Goal: Contribute content

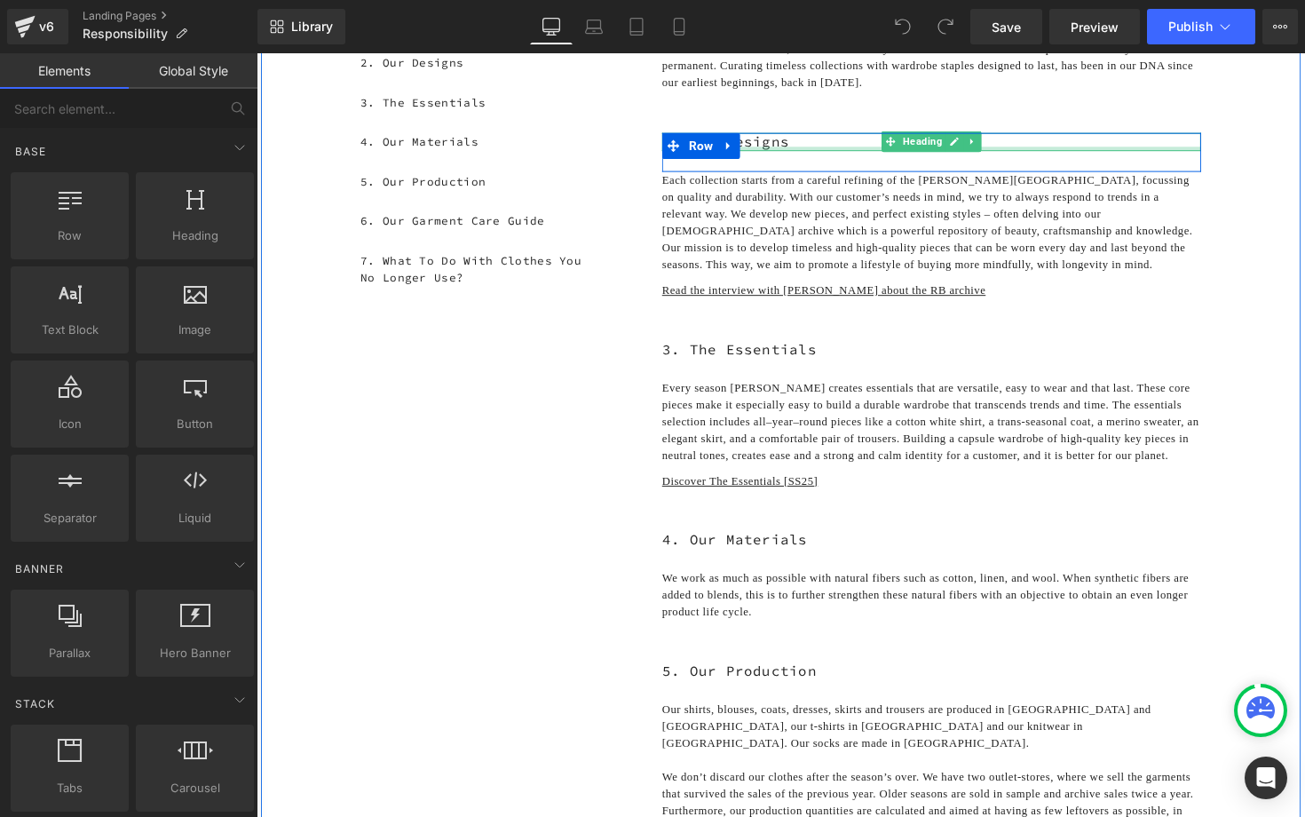
scroll to position [393, 0]
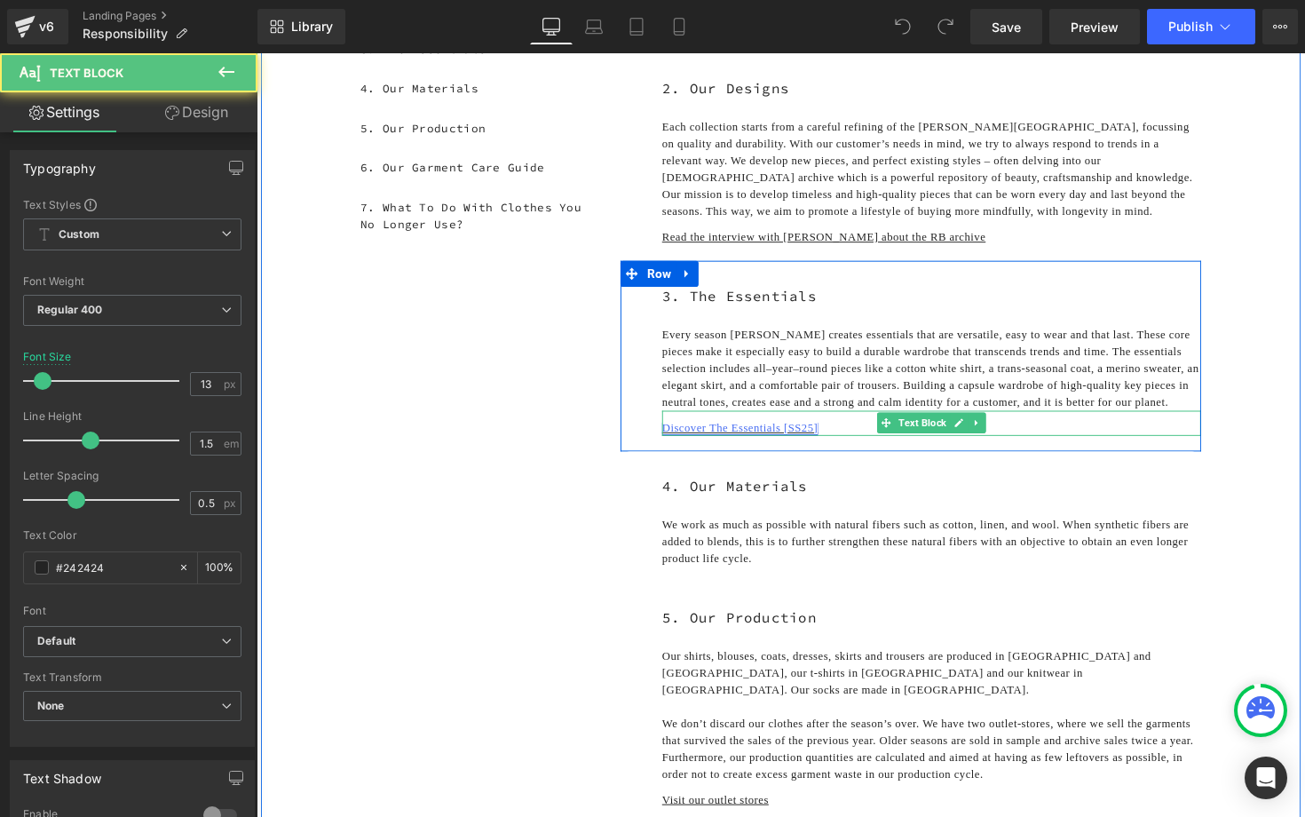
click at [774, 443] on link "Discover The Essentials [SS25]" at bounding box center [752, 436] width 160 height 13
click at [864, 446] on p "Discover The Essentials [SS25]" at bounding box center [948, 437] width 552 height 18
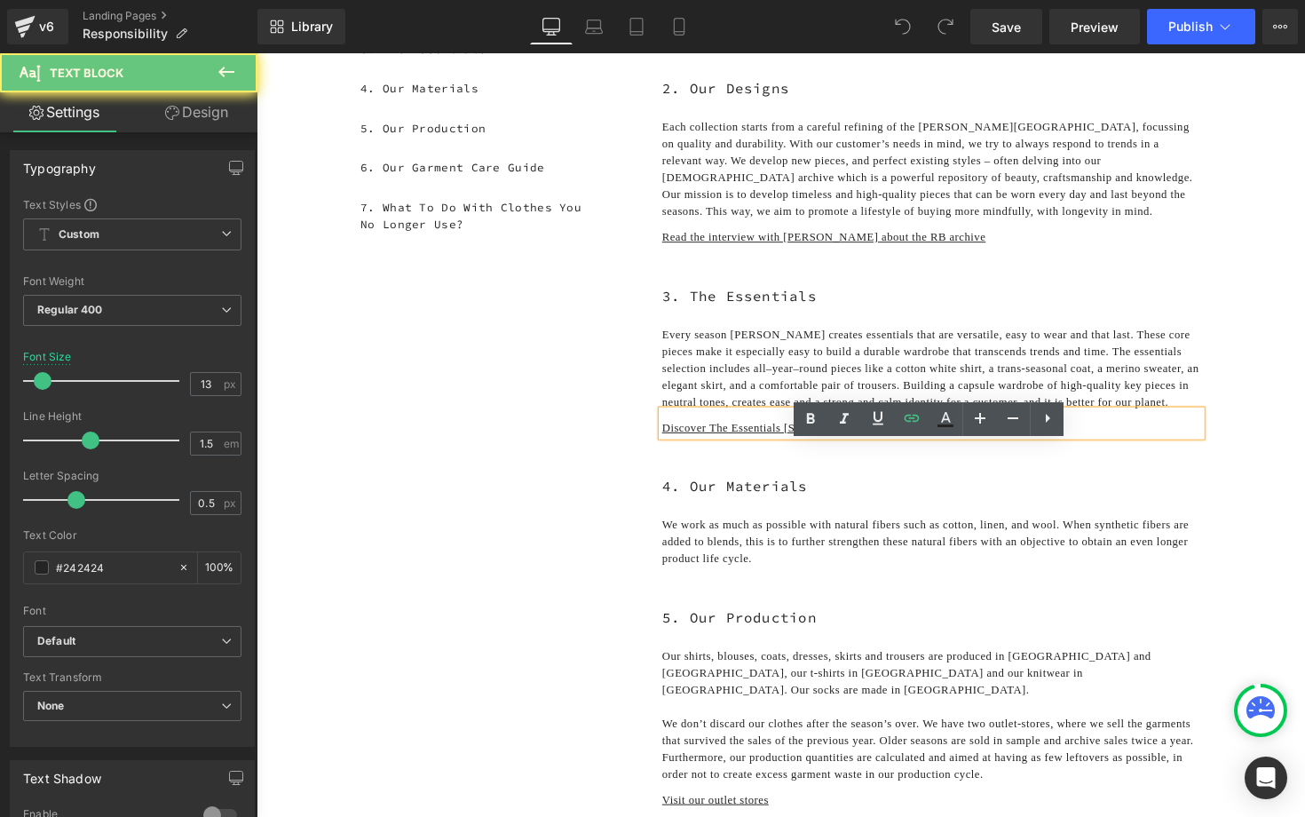
click at [856, 446] on p "Discover The Essentials [SS25]" at bounding box center [948, 437] width 552 height 18
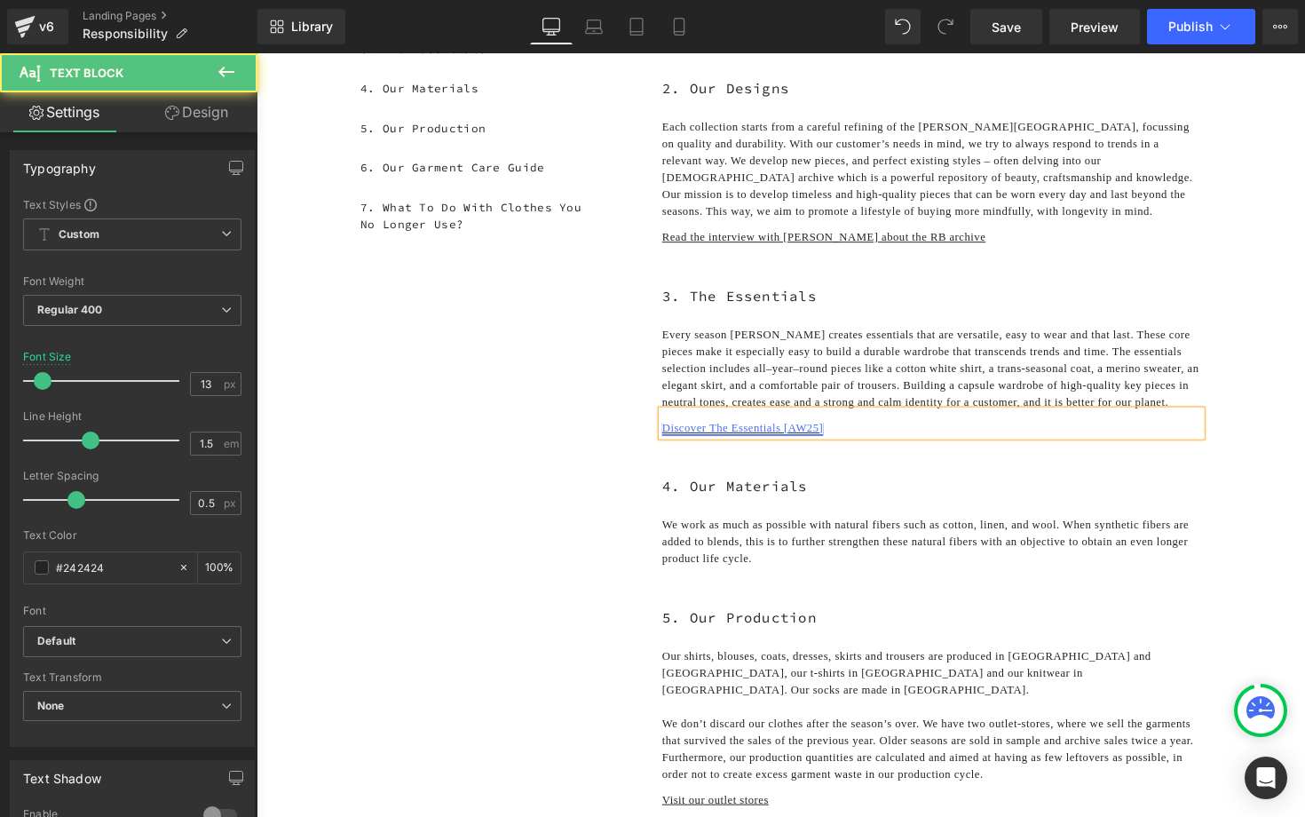
click at [812, 443] on link "Discover The Essentials [AW25]" at bounding box center [754, 436] width 165 height 13
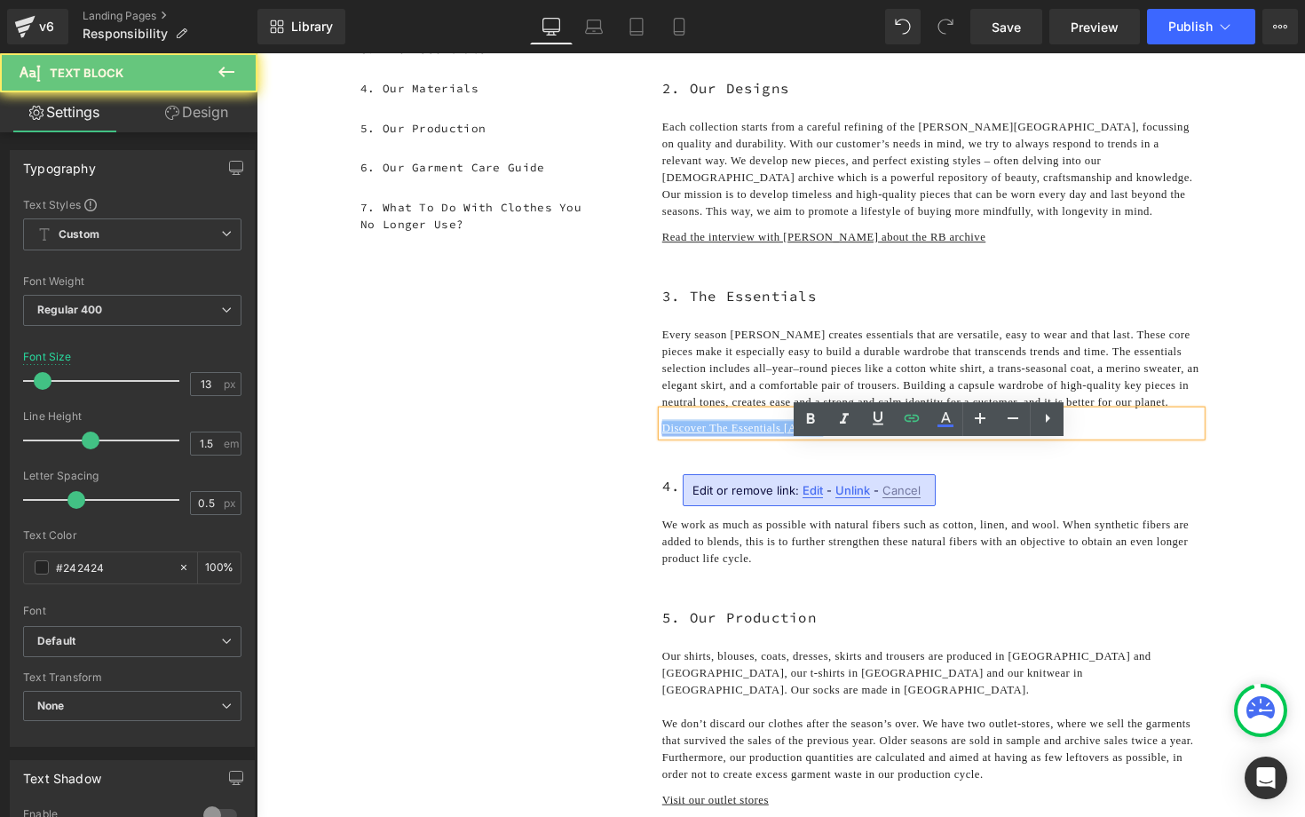
click at [812, 443] on link "Discover The Essentials [AW25]" at bounding box center [754, 436] width 165 height 13
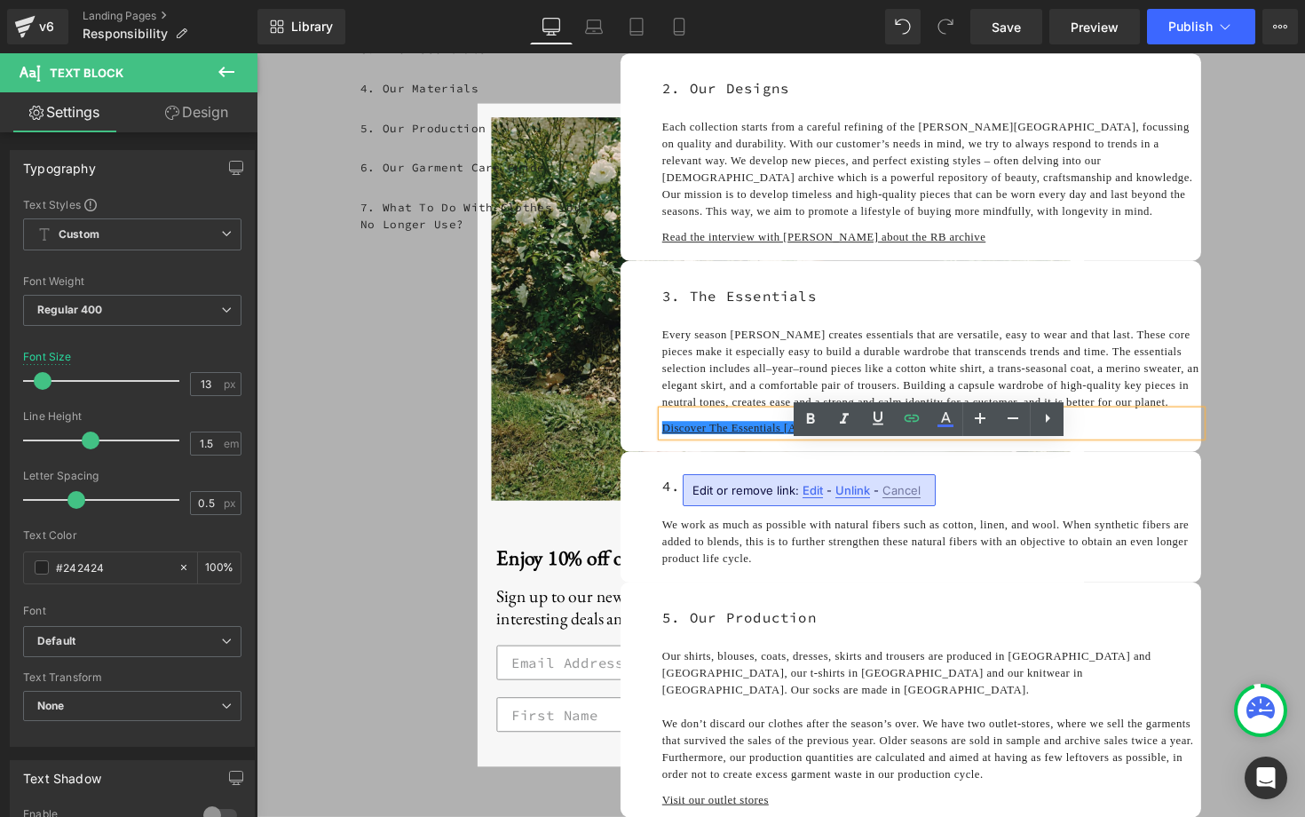
click at [846, 487] on span "Unlink" at bounding box center [852, 490] width 35 height 15
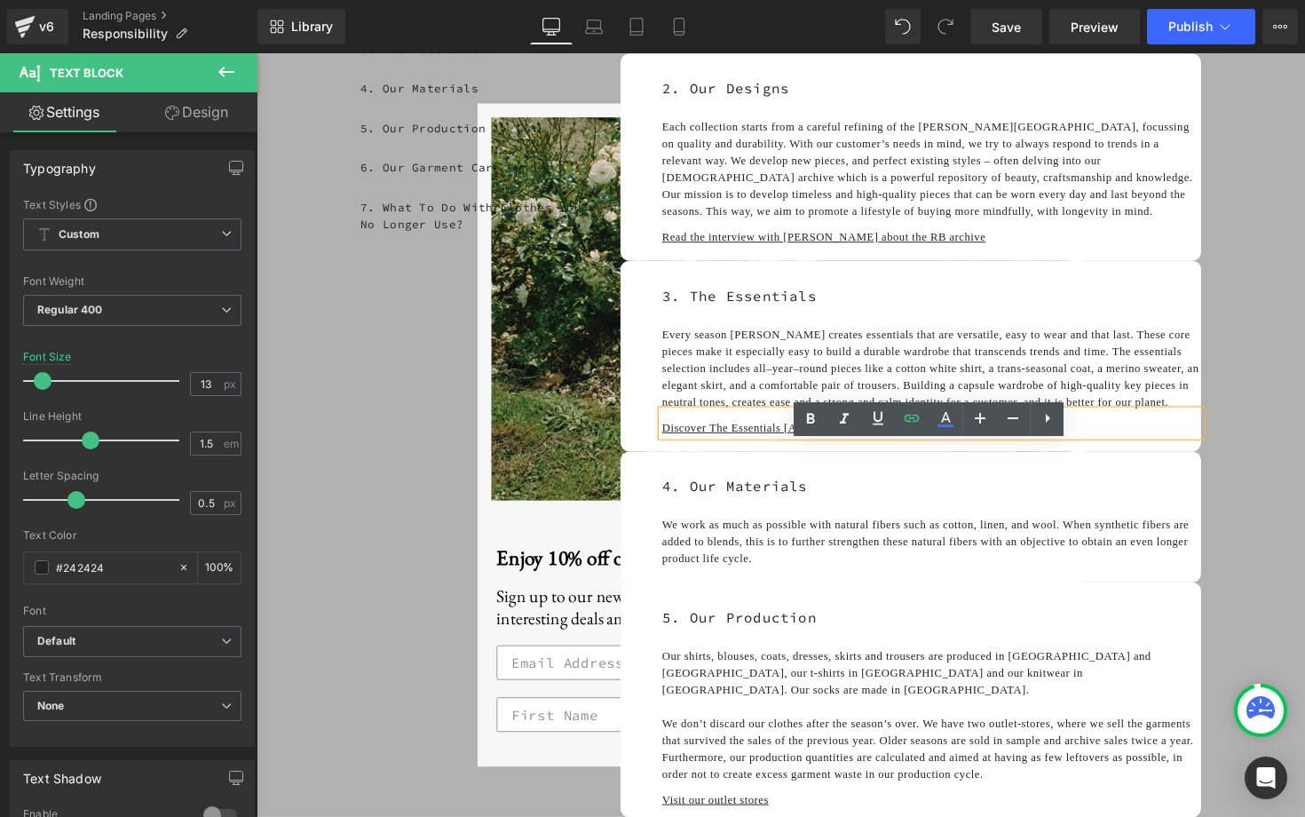
click at [810, 443] on u "Discover The Essentials [AW25]" at bounding box center [754, 436] width 165 height 13
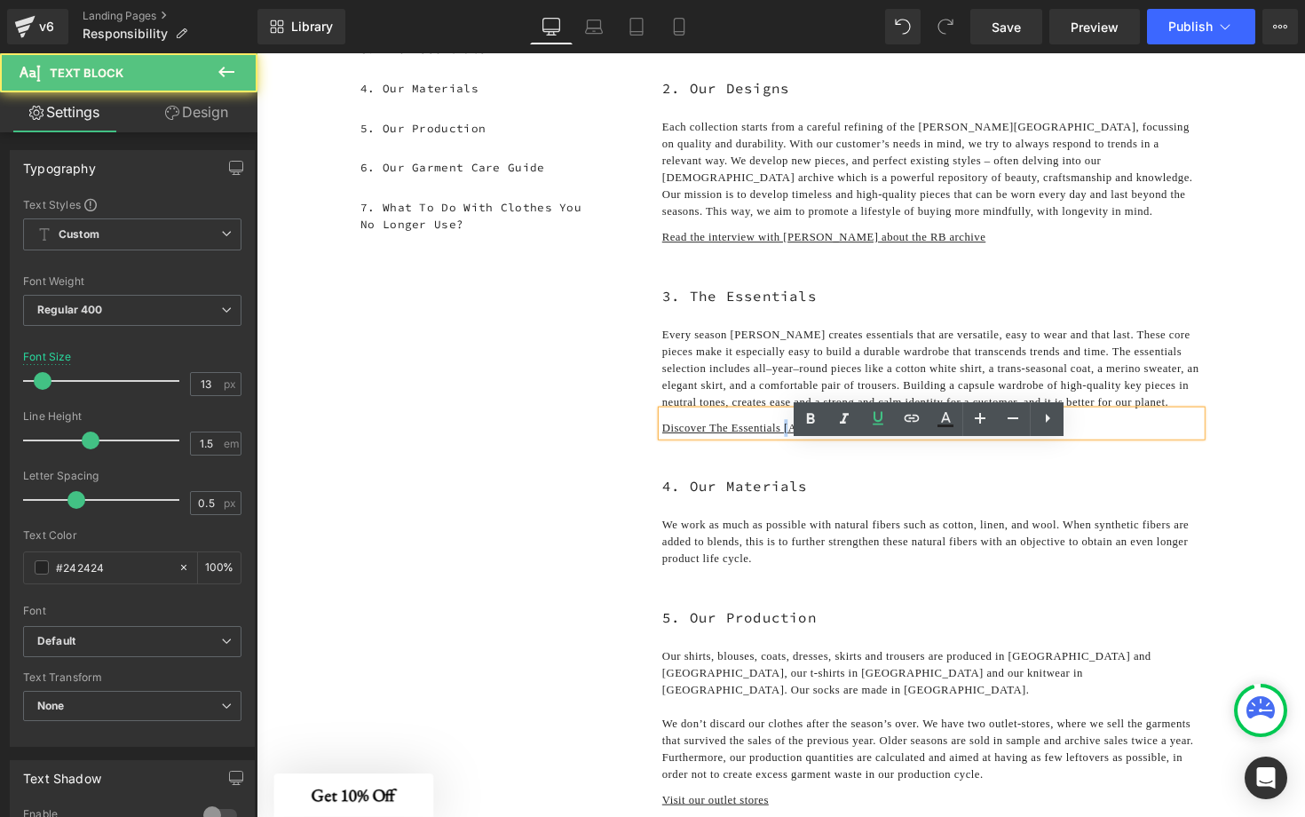
click at [810, 443] on u "Discover The Essentials [AW25]" at bounding box center [754, 436] width 165 height 13
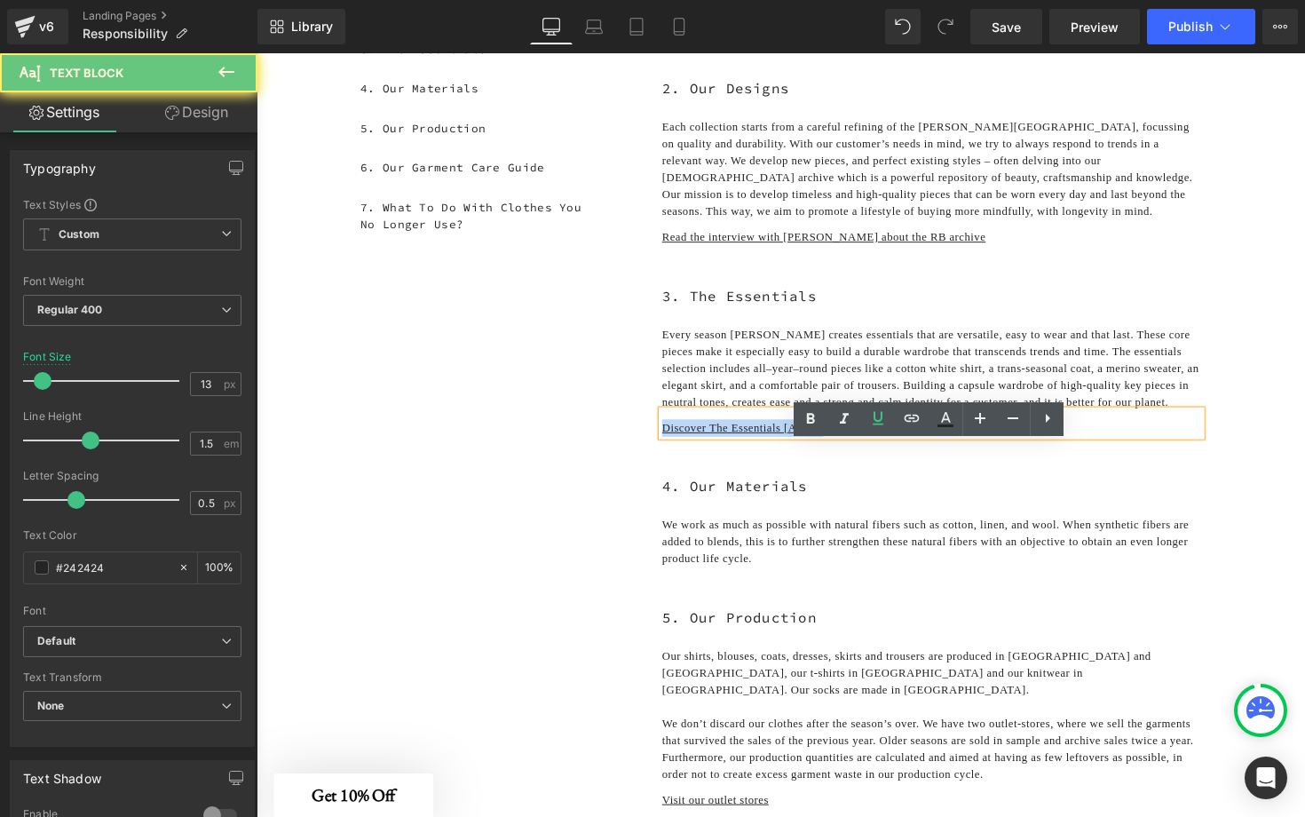
click at [810, 443] on u "Discover The Essentials [AW25]" at bounding box center [754, 436] width 165 height 13
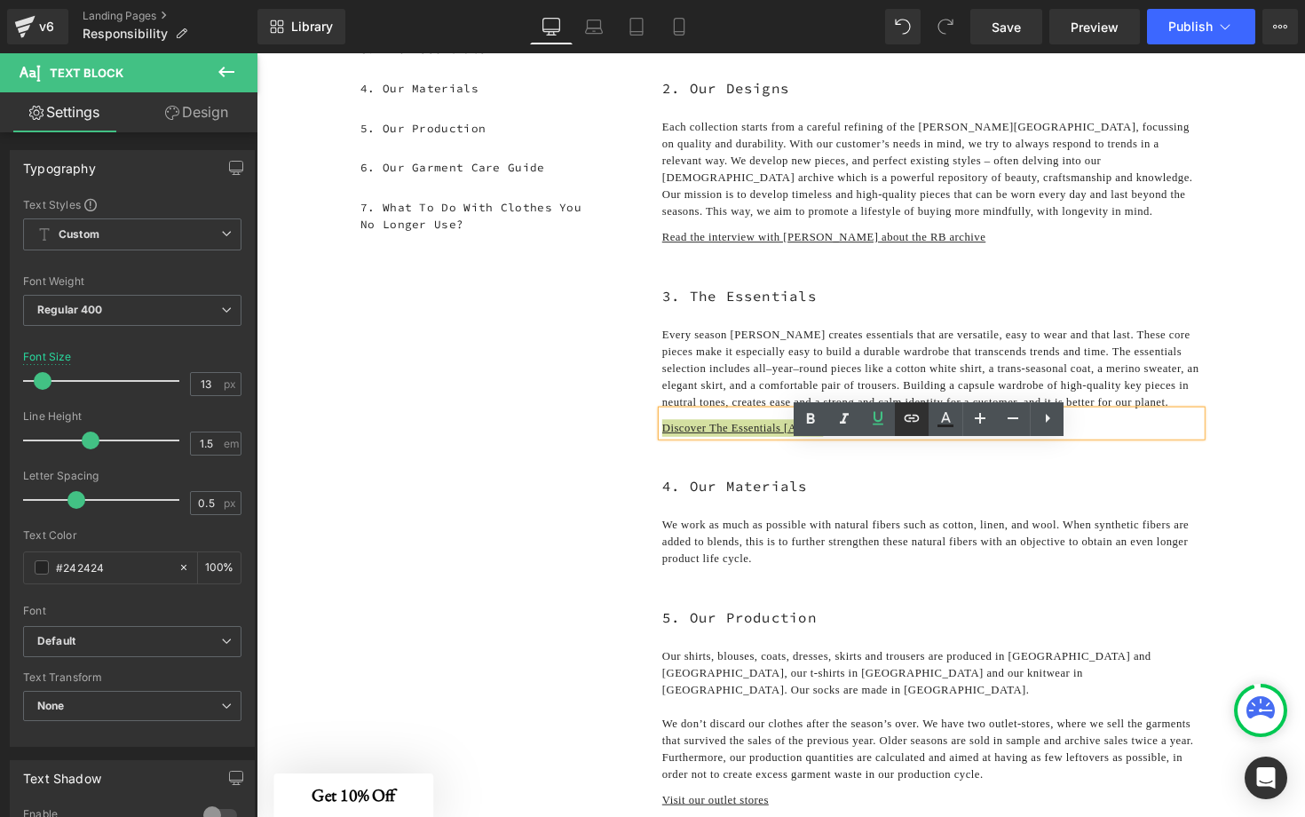
click at [909, 419] on icon at bounding box center [911, 417] width 15 height 7
click at [853, 493] on input "text" at bounding box center [801, 496] width 273 height 44
paste input "[URL][DOMAIN_NAME]"
type input "[URL][DOMAIN_NAME]"
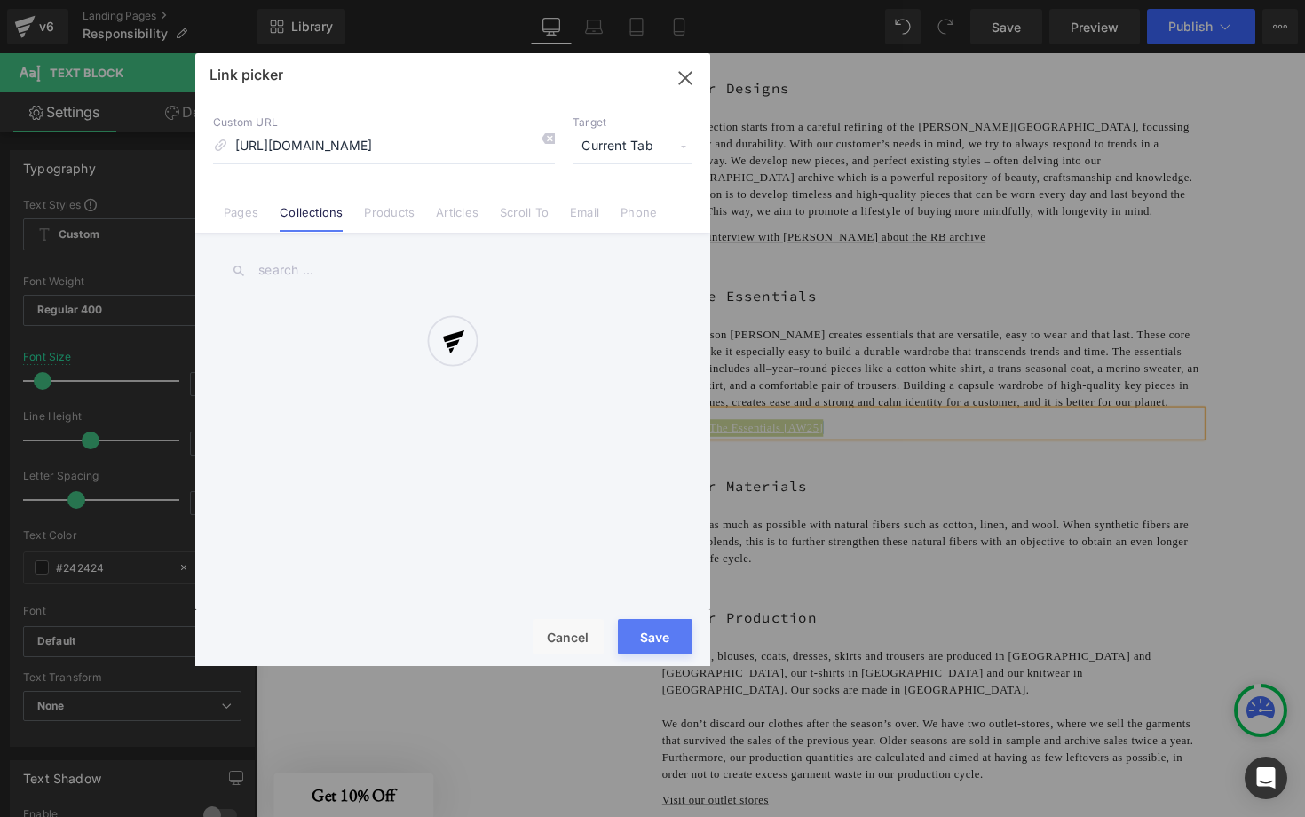
click at [1001, 0] on div "Text Color Highlight Color #333333 Edit or remove link: Edit - Unlink - Cancel …" at bounding box center [652, 0] width 1305 height 0
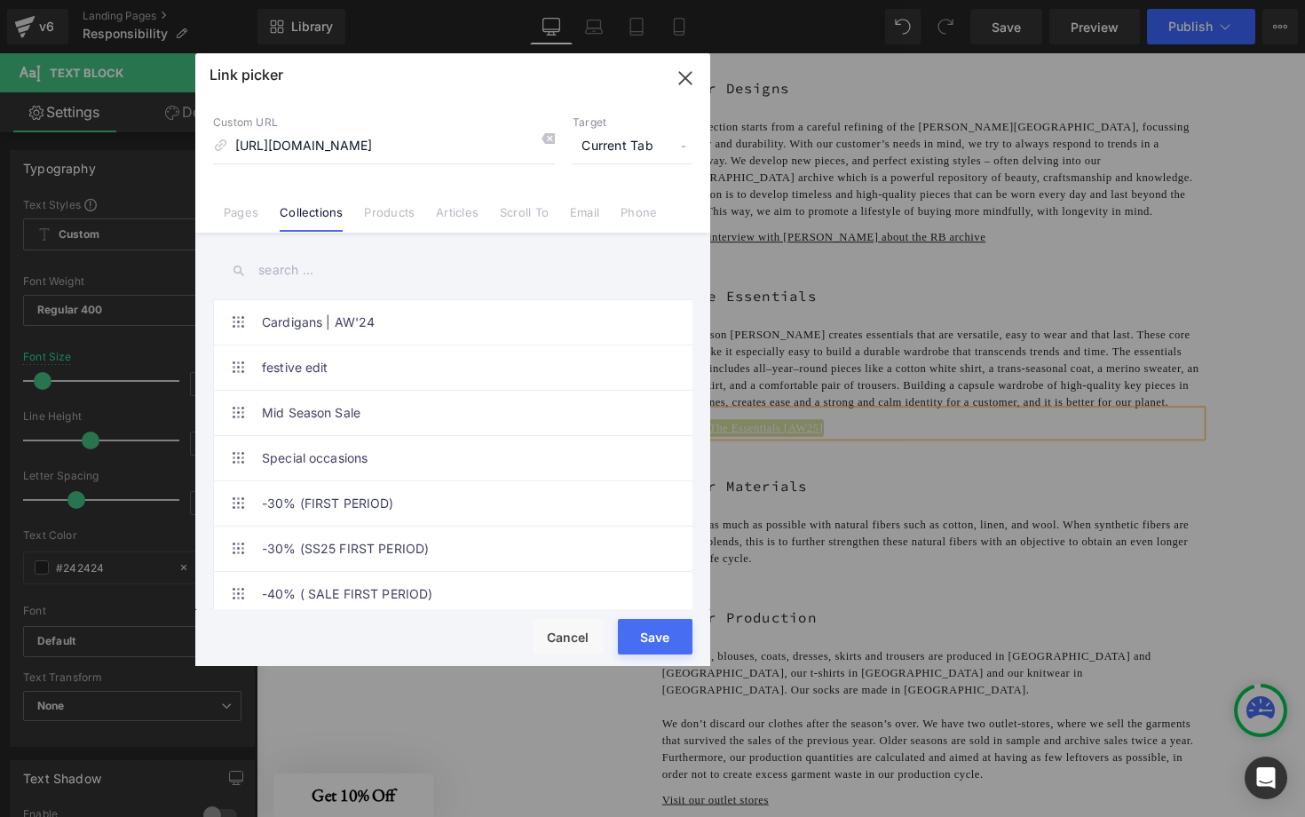
click at [626, 151] on span "Current Tab" at bounding box center [632, 147] width 120 height 34
click at [610, 201] on li "New Tab" at bounding box center [633, 209] width 138 height 31
click at [663, 627] on button "Save" at bounding box center [655, 637] width 75 height 36
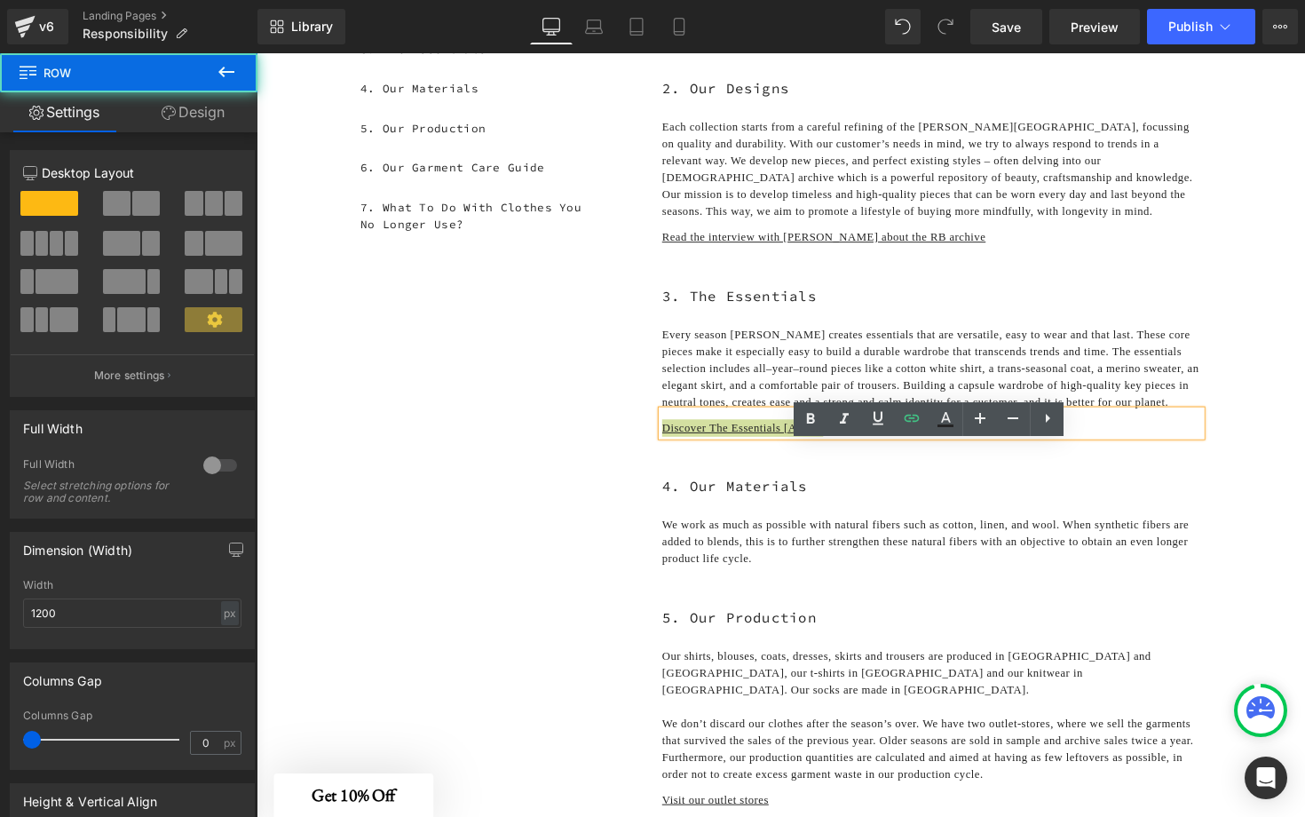
click at [256, 53] on div at bounding box center [256, 53] width 0 height 0
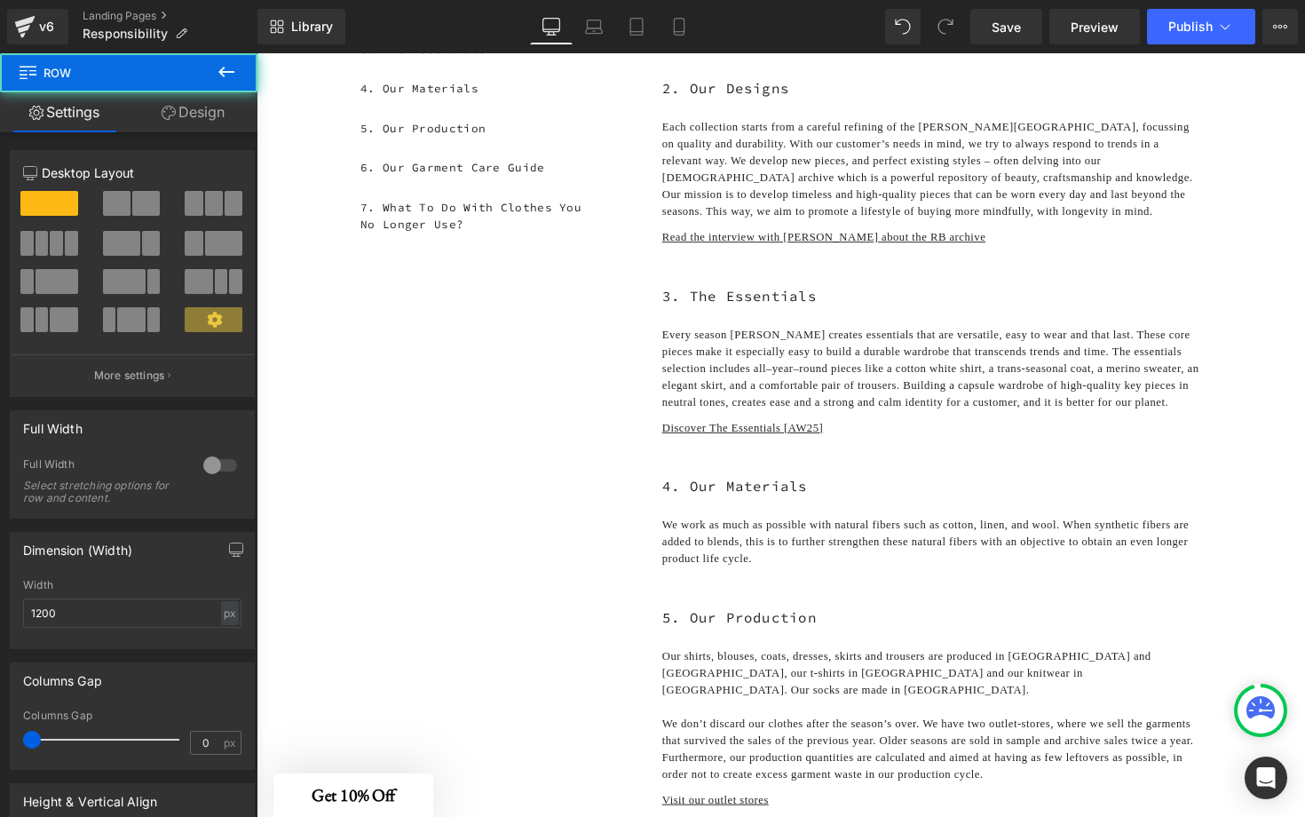
click at [1243, 523] on div "1. Our Aim Text Block 2. Our Designs Text Block 3. The Essentials Text Block 4.…" at bounding box center [793, 622] width 1065 height 1494
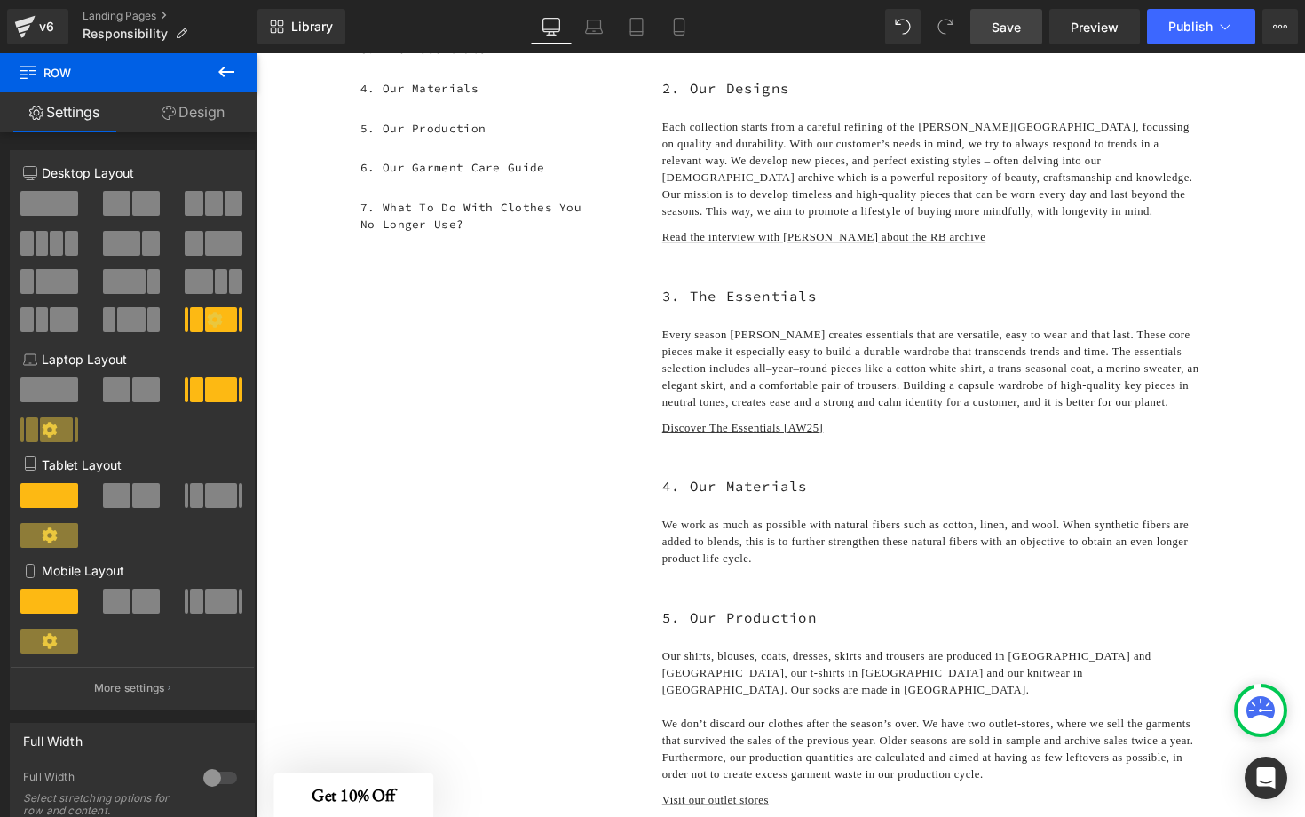
click at [1029, 21] on link "Save" at bounding box center [1006, 27] width 72 height 36
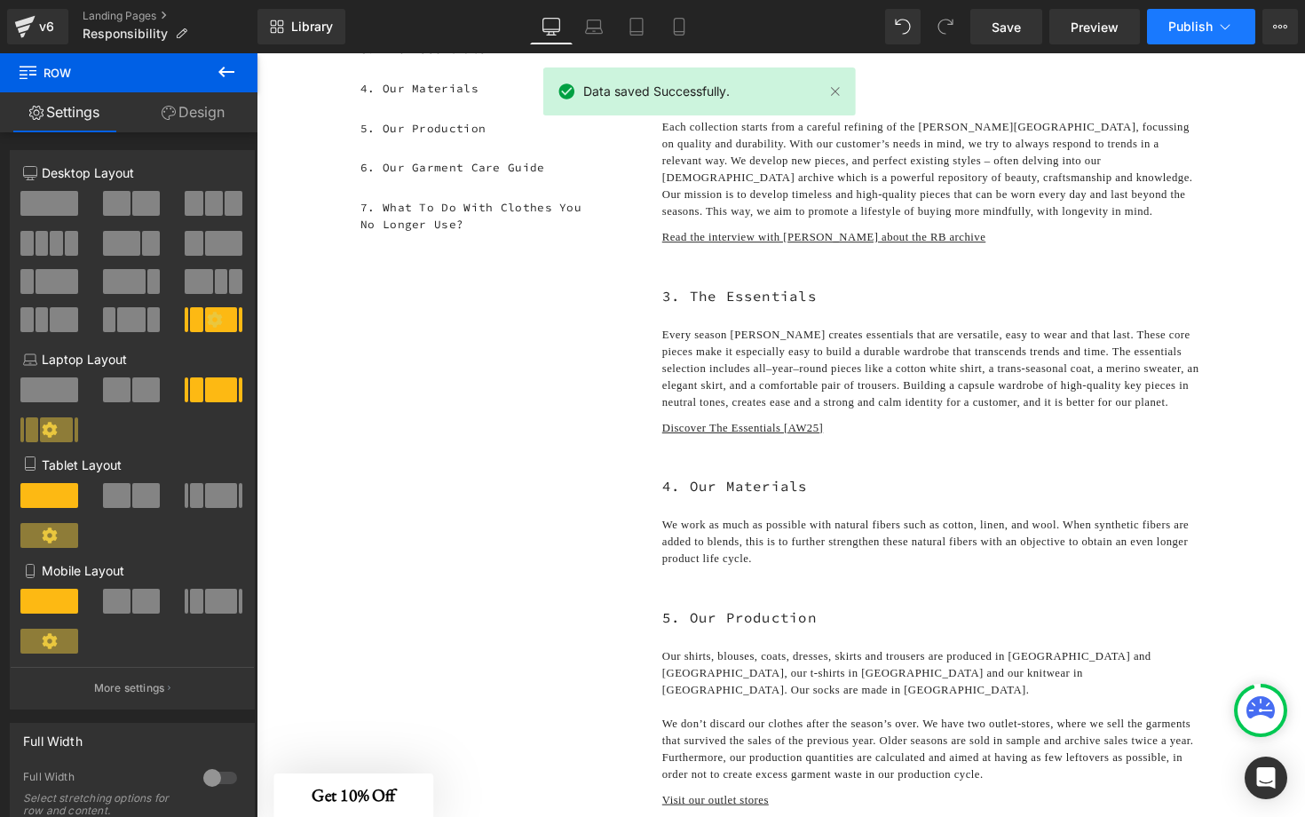
click at [1180, 23] on span "Publish" at bounding box center [1190, 27] width 44 height 14
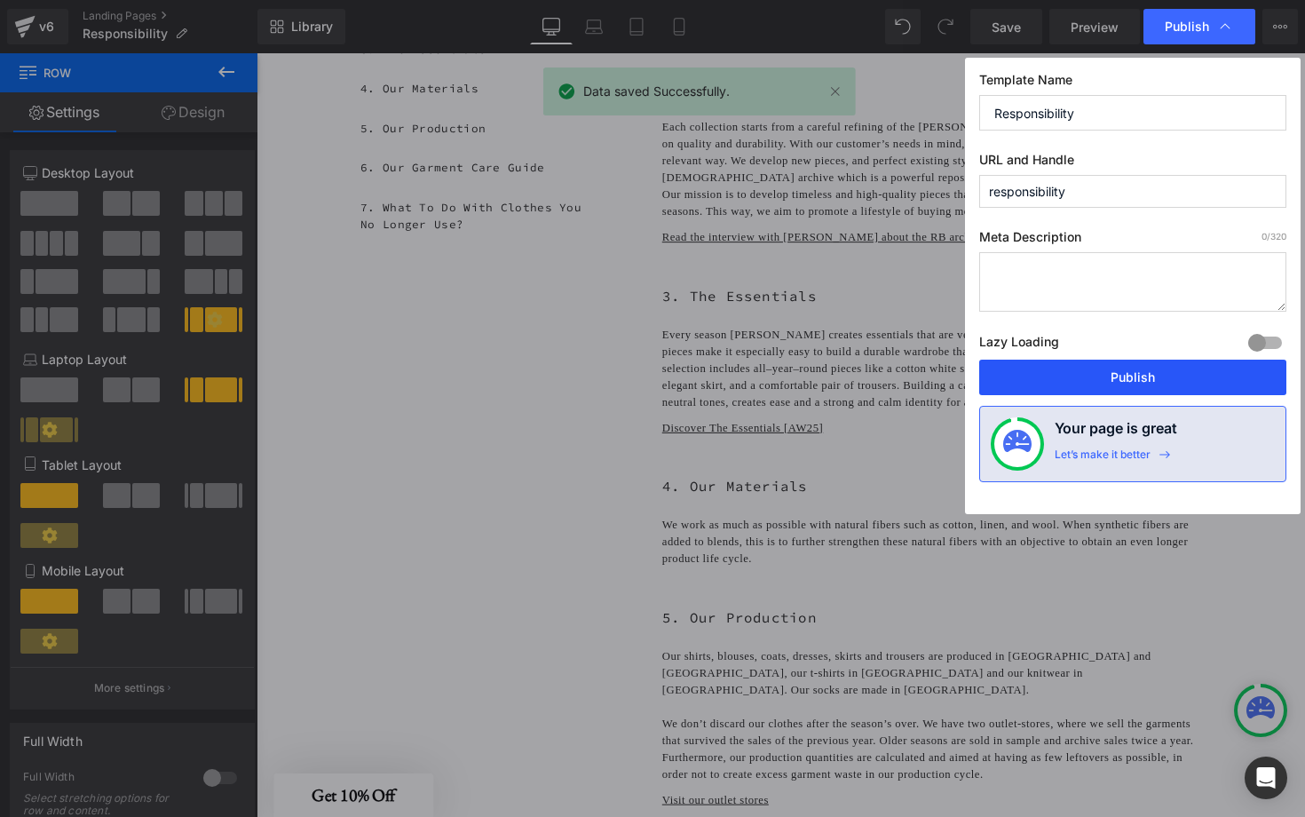
click at [1145, 374] on button "Publish" at bounding box center [1132, 377] width 307 height 36
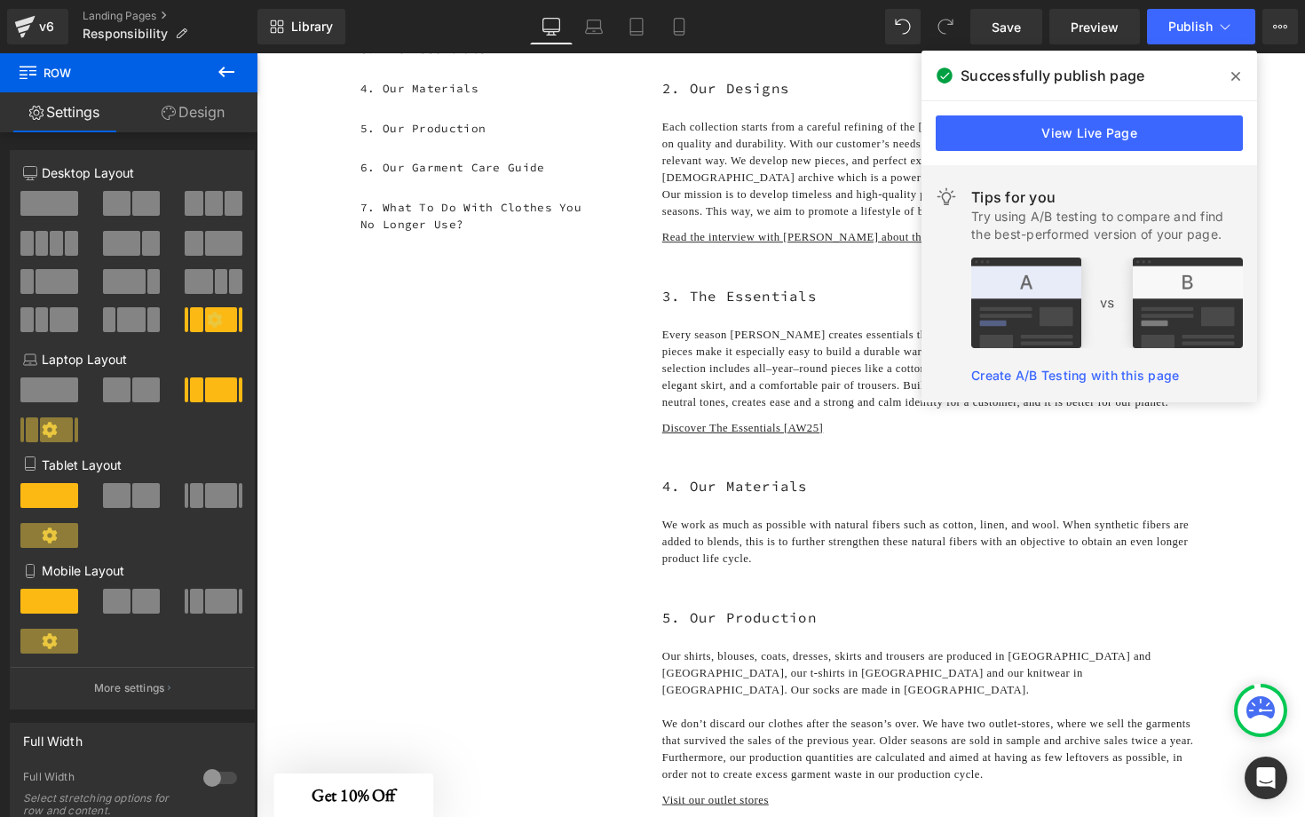
click at [1238, 72] on icon at bounding box center [1235, 76] width 9 height 9
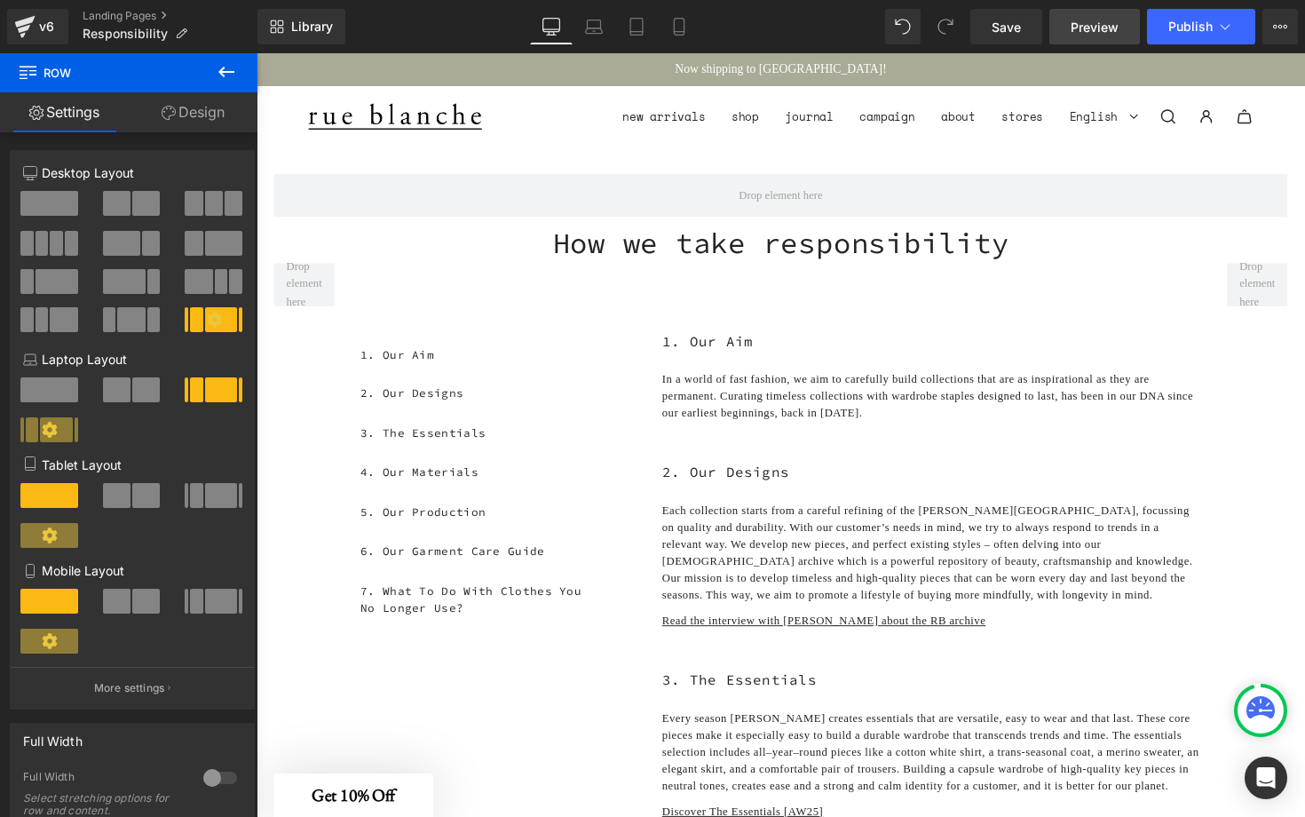
click at [1101, 18] on span "Preview" at bounding box center [1094, 27] width 48 height 19
